Goal: Information Seeking & Learning: Learn about a topic

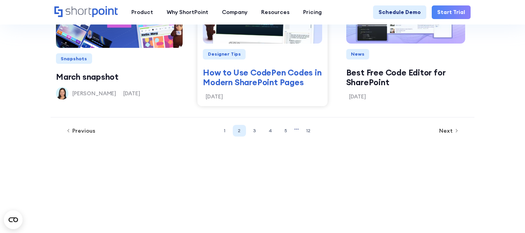
scroll to position [887, 0]
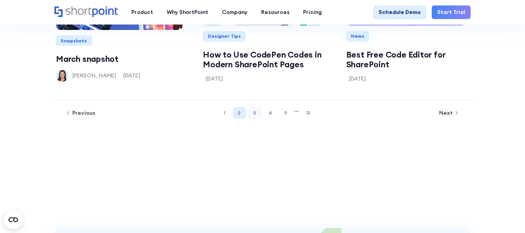
click at [258, 115] on link "3" at bounding box center [255, 113] width 14 height 12
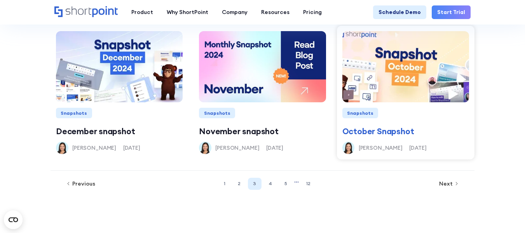
scroll to position [848, 0]
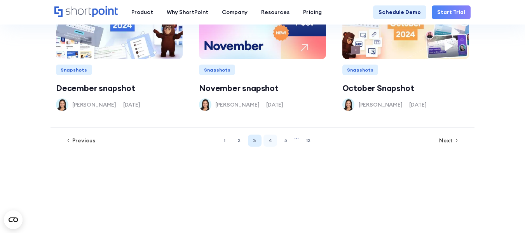
click at [273, 139] on link "4" at bounding box center [271, 141] width 14 height 12
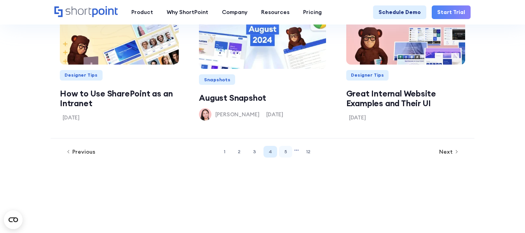
click at [286, 150] on link "5" at bounding box center [285, 152] width 13 height 12
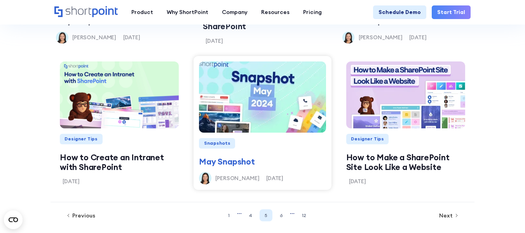
scroll to position [770, 0]
